Goal: Information Seeking & Learning: Learn about a topic

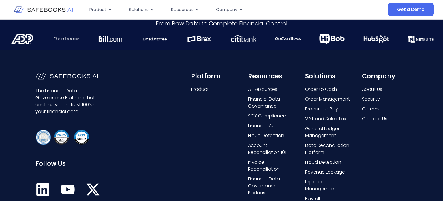
scroll to position [1586, 0]
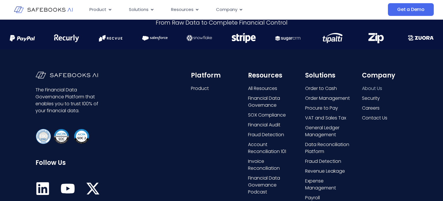
click at [373, 88] on span "About Us" at bounding box center [372, 88] width 20 height 7
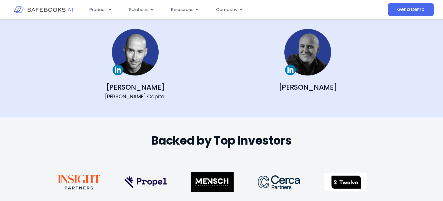
scroll to position [742, 0]
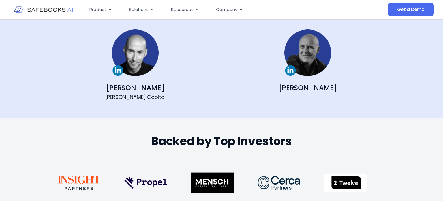
click at [290, 70] on img at bounding box center [308, 52] width 46 height 46
click at [117, 71] on img at bounding box center [135, 52] width 46 height 46
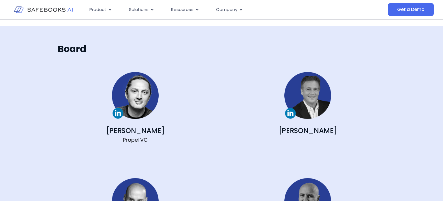
scroll to position [595, 0]
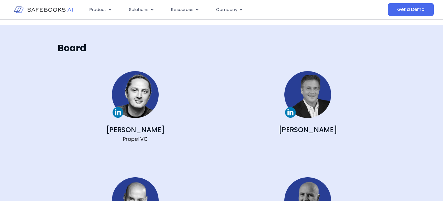
click at [311, 129] on link "[PERSON_NAME]" at bounding box center [308, 130] width 59 height 10
click at [134, 129] on link "[PERSON_NAME]" at bounding box center [135, 130] width 59 height 10
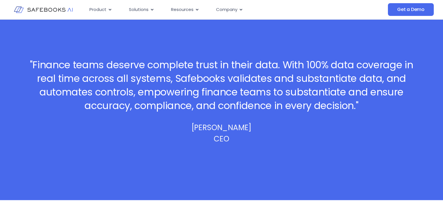
scroll to position [0, 0]
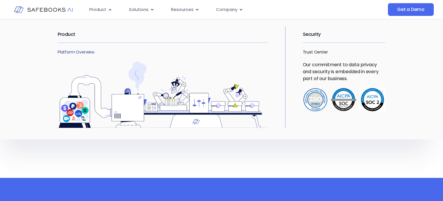
click at [75, 52] on link "Platform Overview" at bounding box center [76, 52] width 37 height 6
